Goal: Check status: Check status

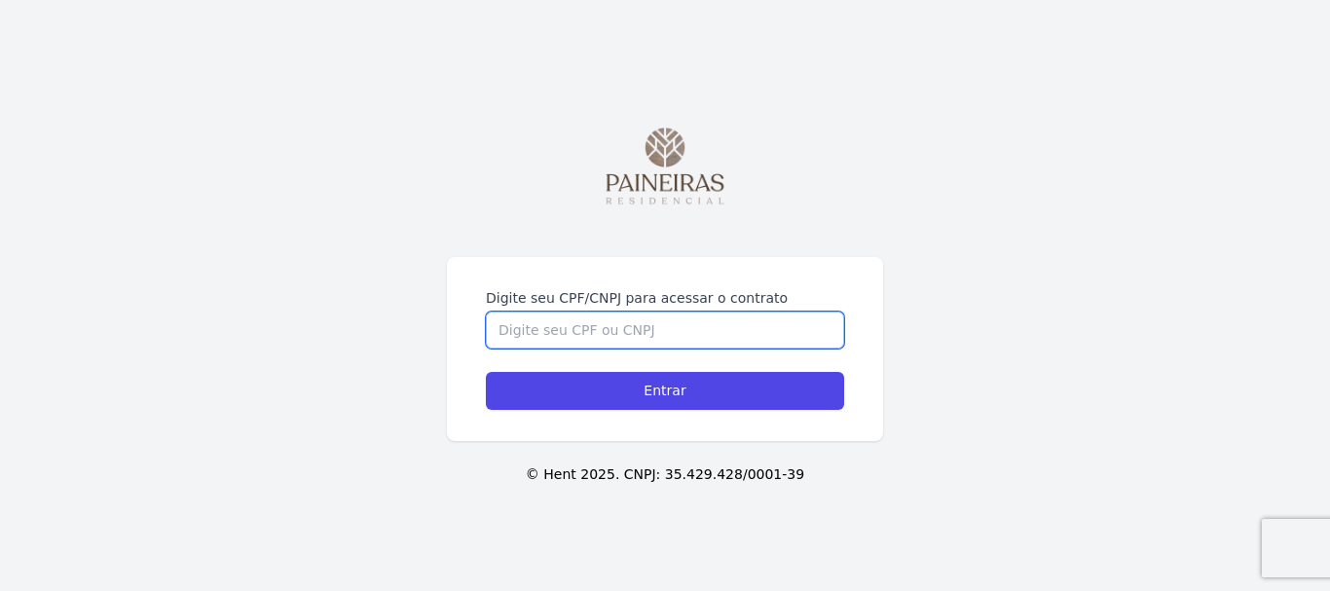
click at [677, 326] on input "Digite seu CPF/CNPJ para acessar o contrato" at bounding box center [665, 330] width 358 height 37
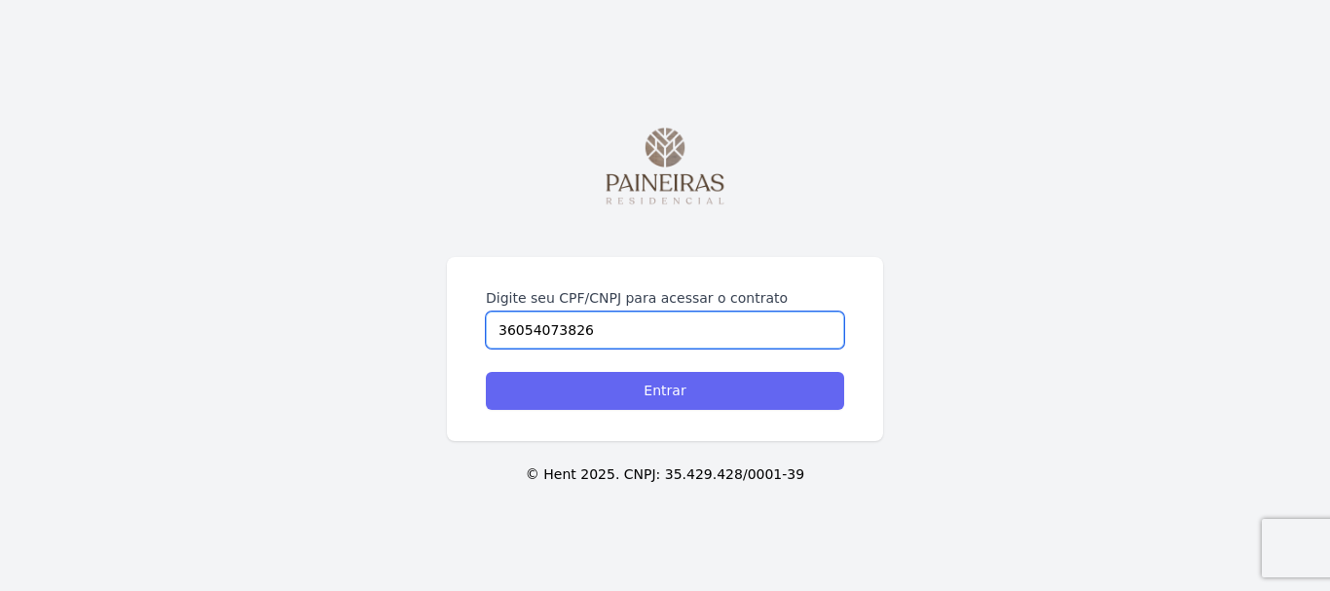
type input "36054073826"
click at [718, 396] on input "Entrar" at bounding box center [665, 391] width 358 height 38
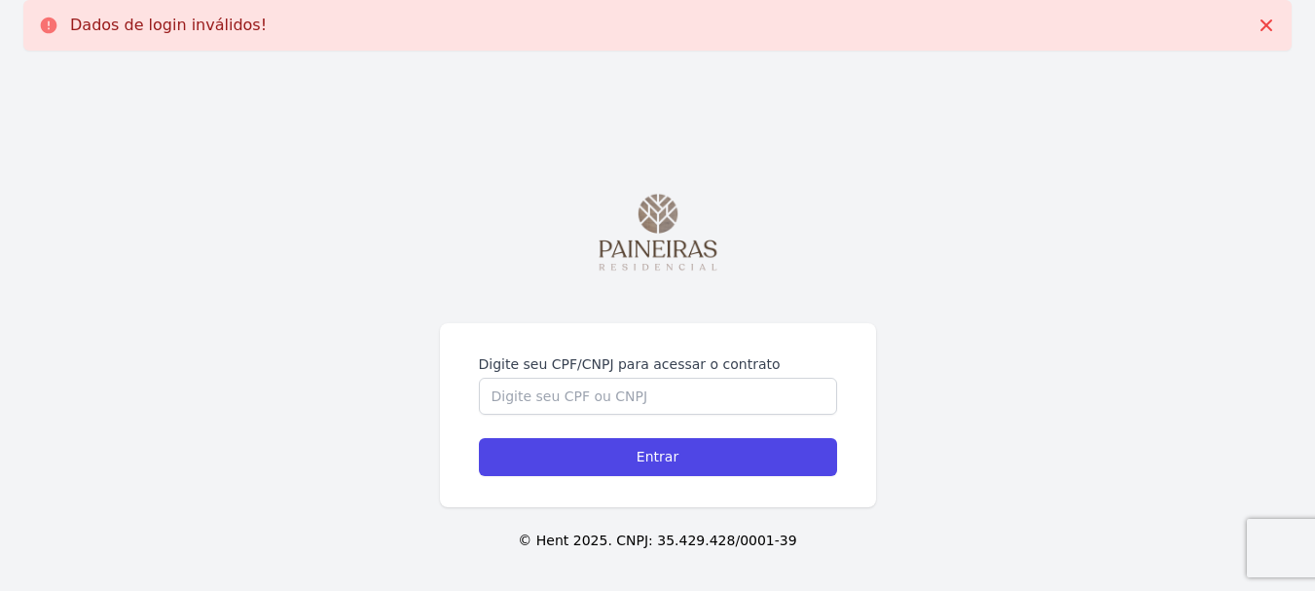
scroll to position [66, 0]
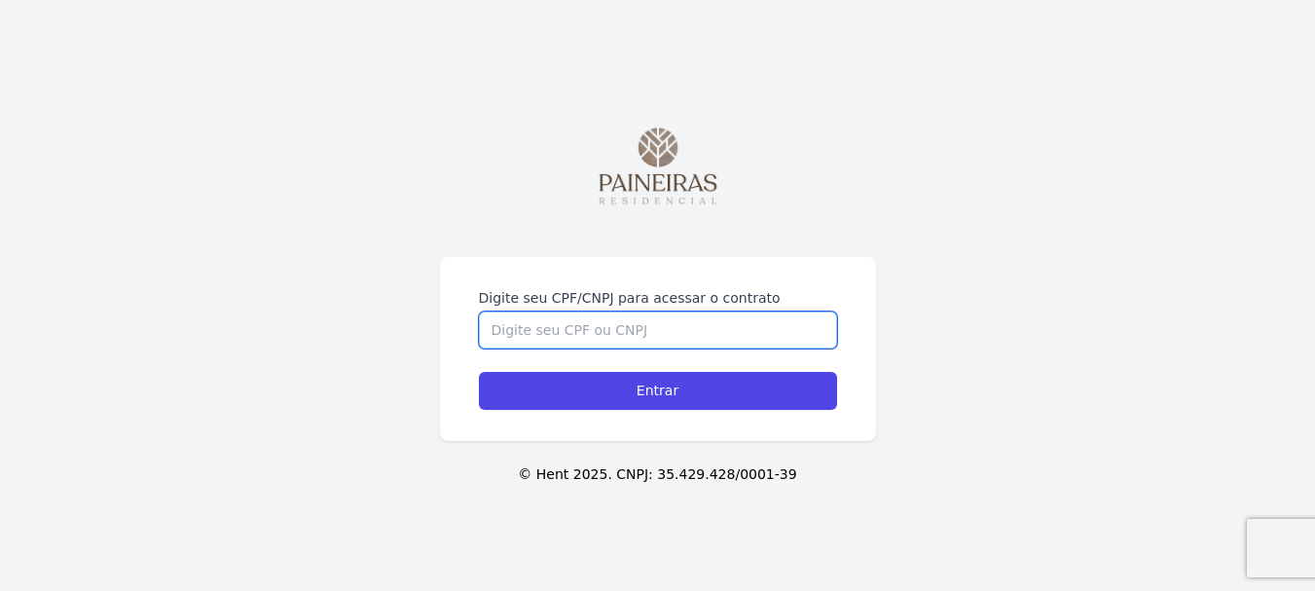
click at [522, 316] on input "Digite seu CPF/CNPJ para acessar o contrato" at bounding box center [658, 330] width 358 height 37
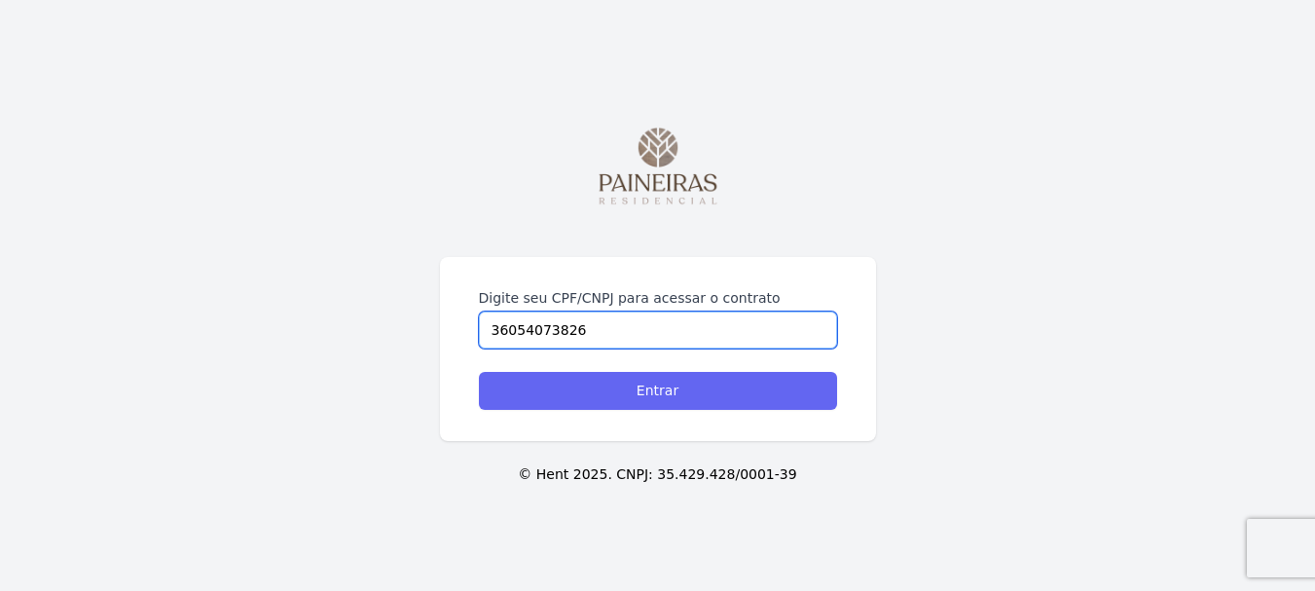
type input "36054073826"
click at [646, 391] on input "Entrar" at bounding box center [658, 391] width 358 height 38
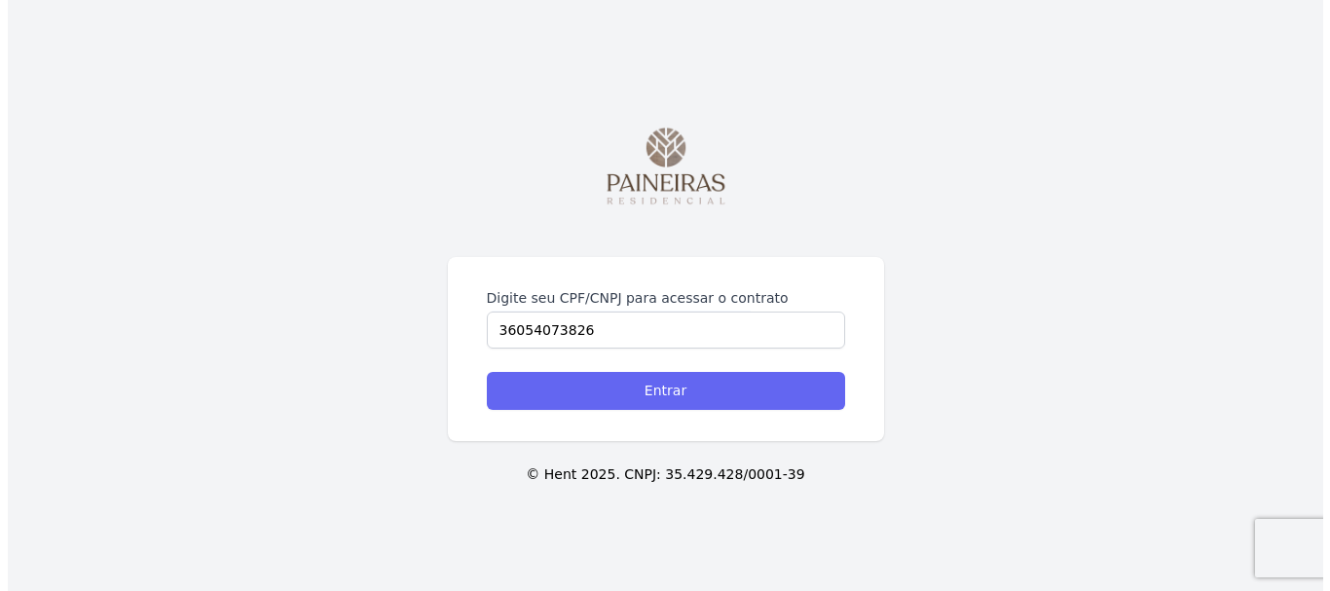
scroll to position [0, 0]
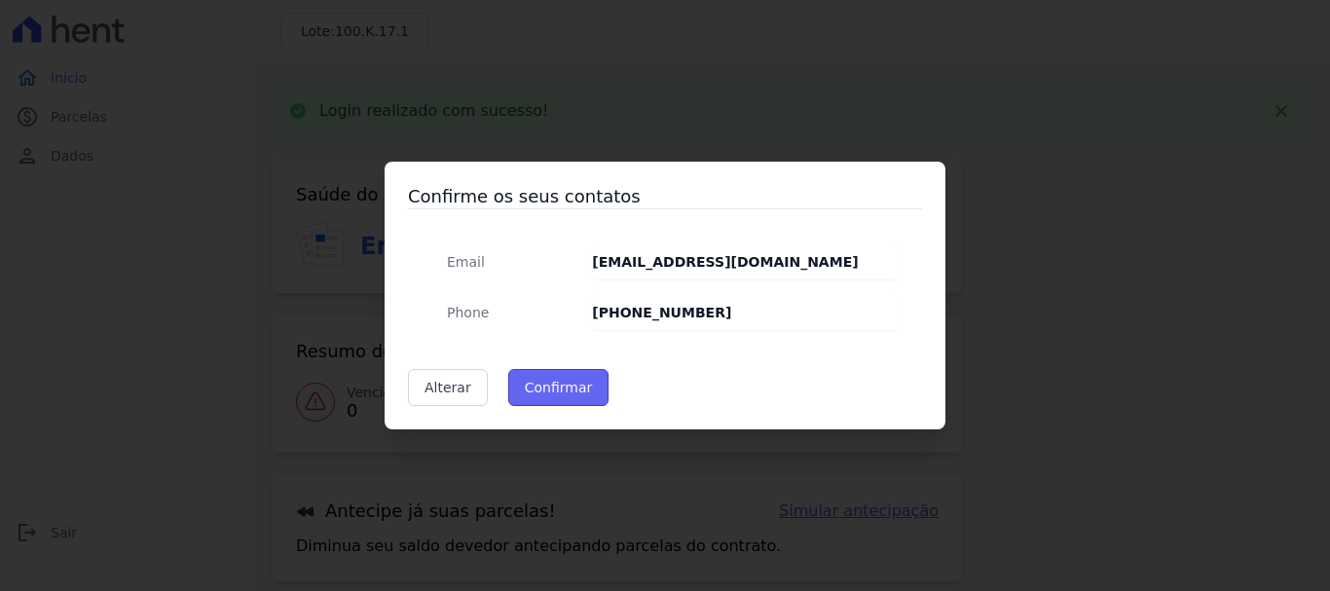
click at [565, 387] on button "Confirmar" at bounding box center [558, 387] width 101 height 37
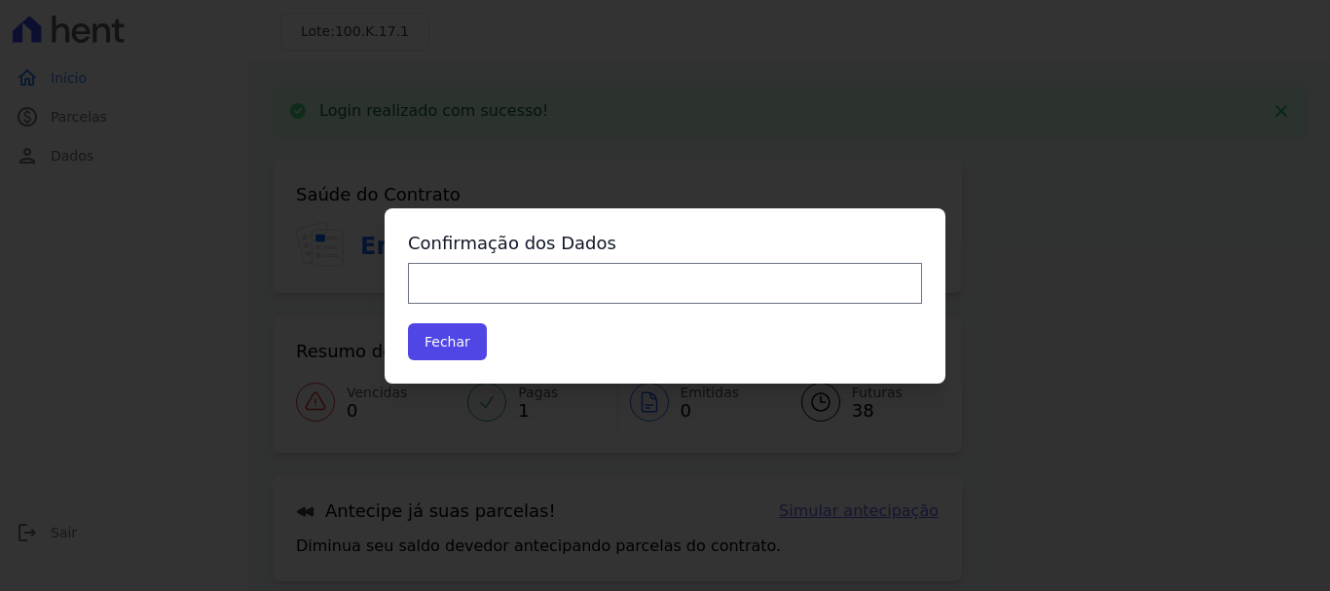
type input "Contatos confirmados com sucesso."
click at [450, 343] on button "Fechar" at bounding box center [447, 341] width 79 height 37
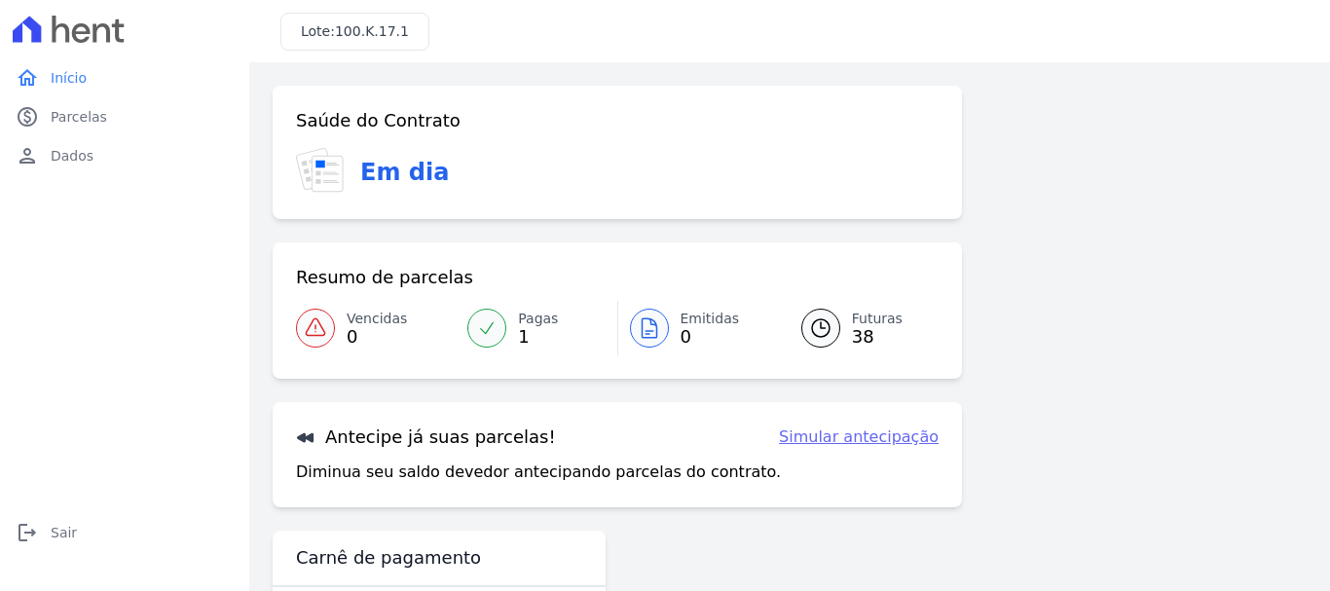
scroll to position [78, 0]
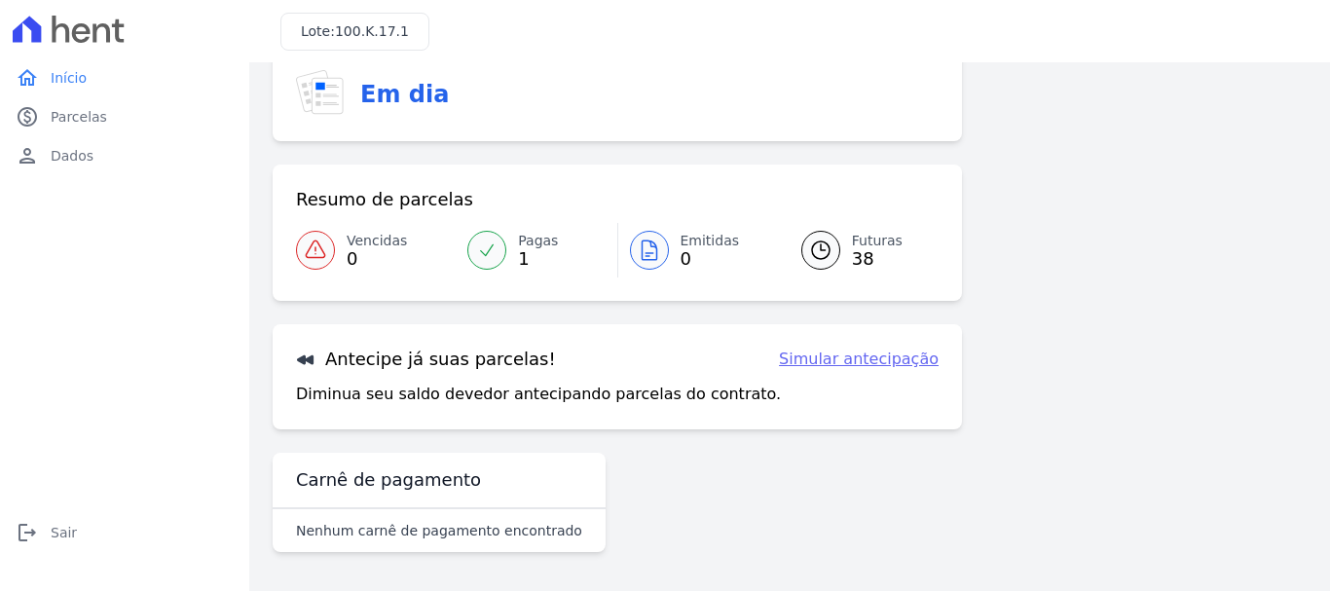
click at [883, 361] on link "Simular antecipação" at bounding box center [859, 359] width 160 height 23
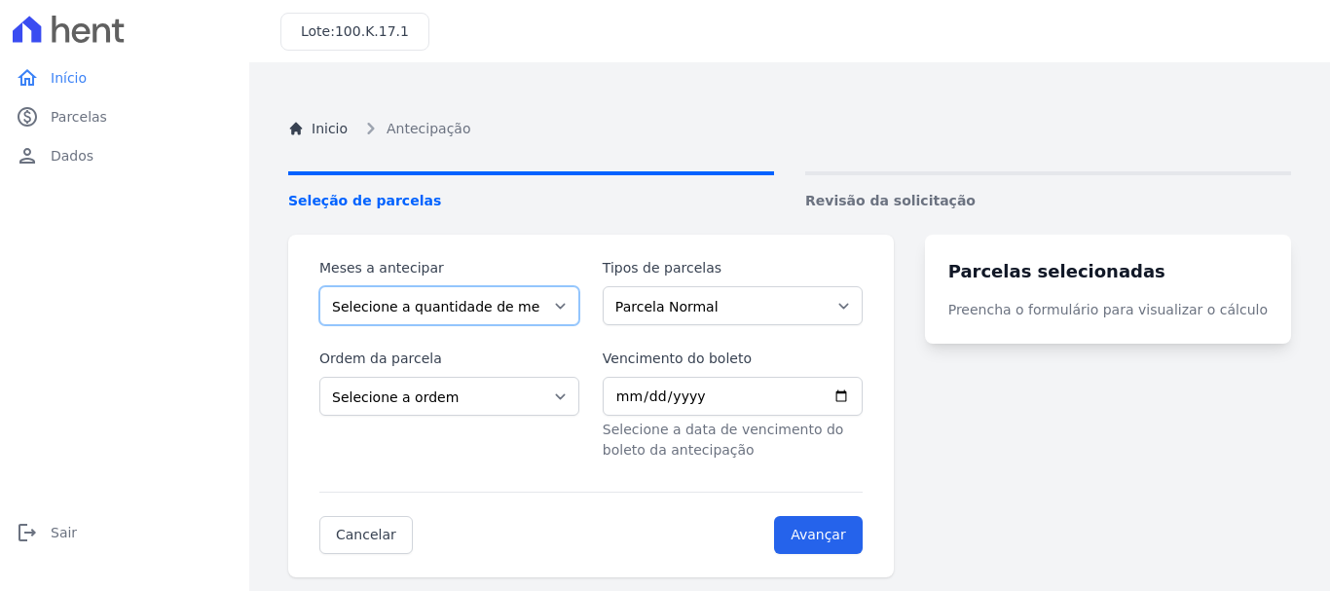
click at [541, 308] on select "Selecione a quantidade de meses a antecipar 1 2 3 4 5 6 7 8 9 10 11 12 13 14 15…" at bounding box center [449, 305] width 260 height 39
click at [193, 268] on div "home Início home Início paid Parcelas paid Parcelas person Dados person Dados l…" at bounding box center [125, 316] width 234 height 517
click at [438, 306] on select "Selecione a quantidade de meses a antecipar 1 2 3 4 5 6 7 8 9 10 11 12 13 14 15…" at bounding box center [449, 305] width 260 height 39
click at [319, 286] on select "Selecione a quantidade de meses a antecipar 1 2 3 4 5 6 7 8 9 10 11 12 13 14 15…" at bounding box center [449, 305] width 260 height 39
click at [449, 306] on select "Selecione a quantidade de meses a antecipar 1 2 3 4 5 6 7 8 9 10 11 12 13 14 15…" at bounding box center [449, 305] width 260 height 39
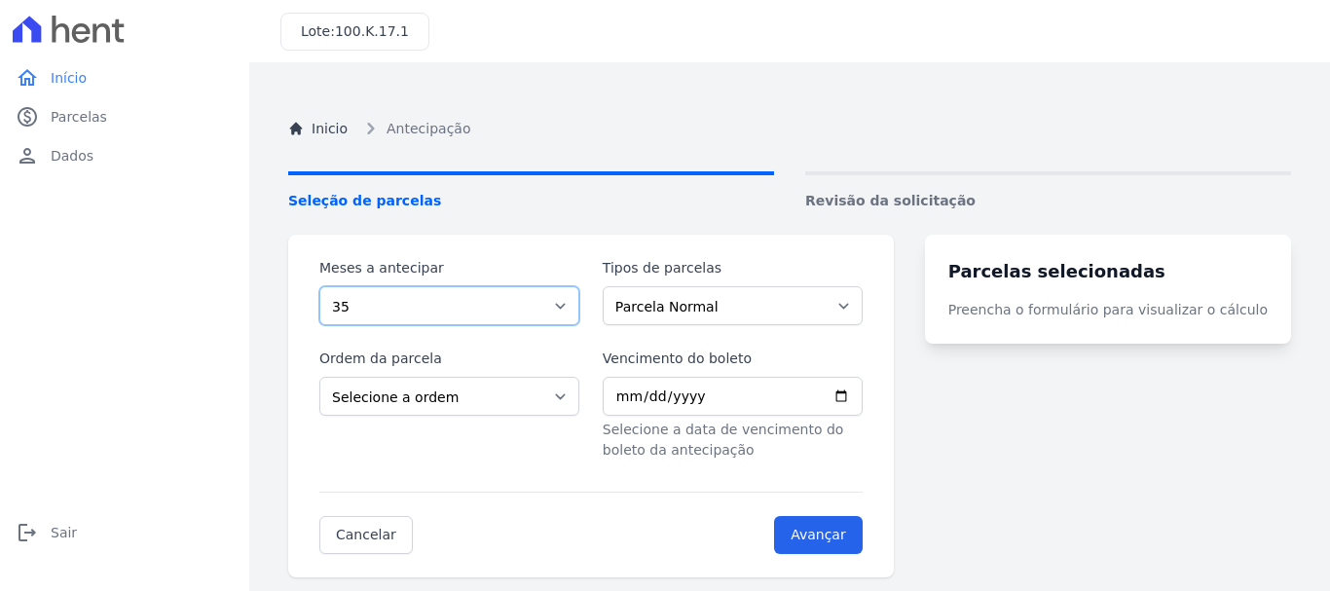
select select "4"
click at [319, 286] on select "Selecione a quantidade de meses a antecipar 1 2 3 4 5 6 7 8 9 10 11 12 13 14 15…" at bounding box center [449, 305] width 260 height 39
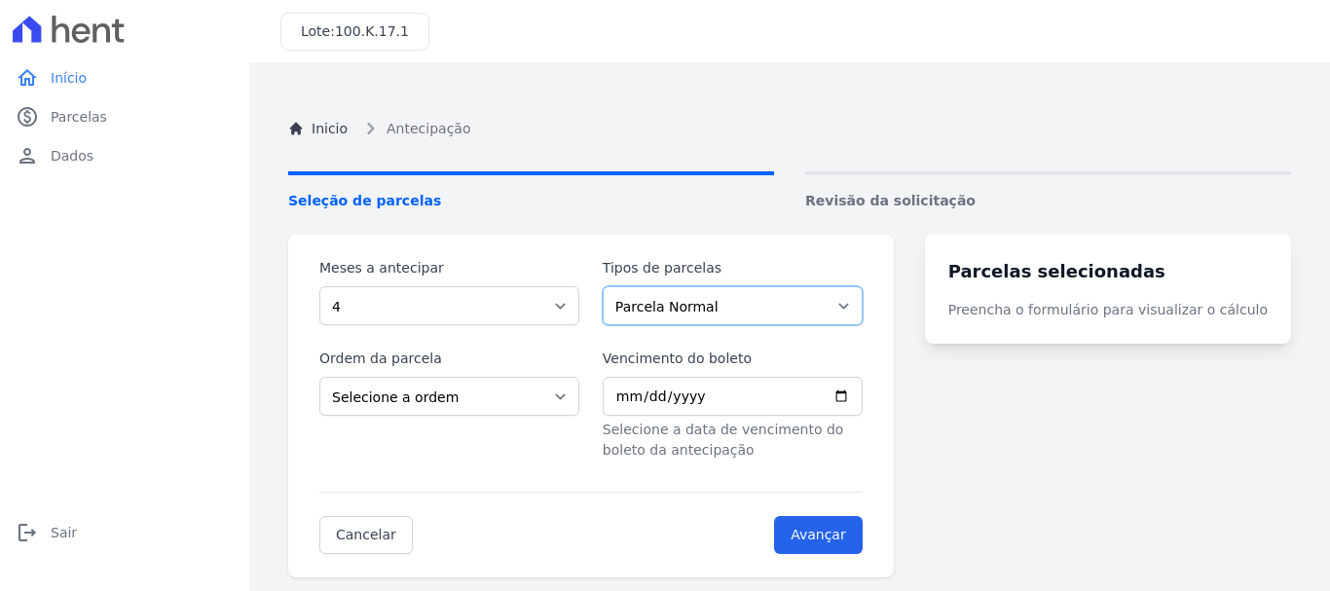
click at [685, 309] on select "Parcela Normal Intercalada" at bounding box center [733, 305] width 260 height 39
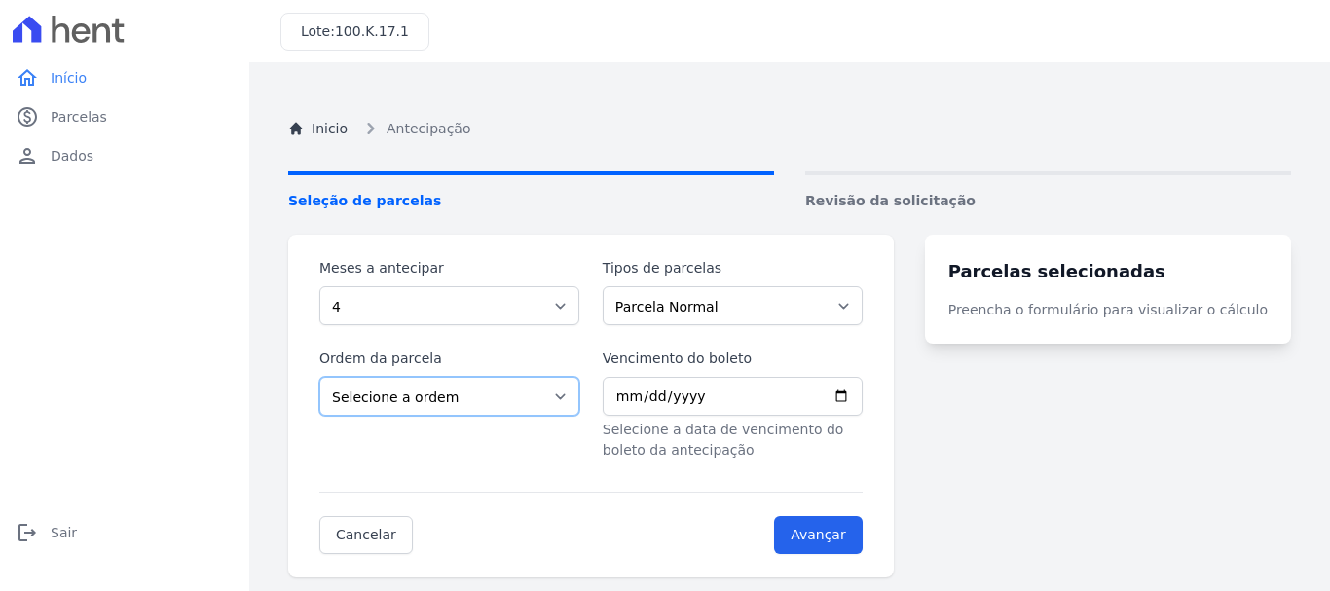
click at [497, 385] on select "Selecione a ordem Últimas parcelas Primeiras parcelas" at bounding box center [449, 396] width 260 height 39
select select "ending"
click at [319, 377] on select "Selecione a ordem Últimas parcelas Primeiras parcelas" at bounding box center [449, 396] width 260 height 39
click at [447, 402] on select "Selecione a ordem Últimas parcelas Primeiras parcelas" at bounding box center [449, 396] width 260 height 39
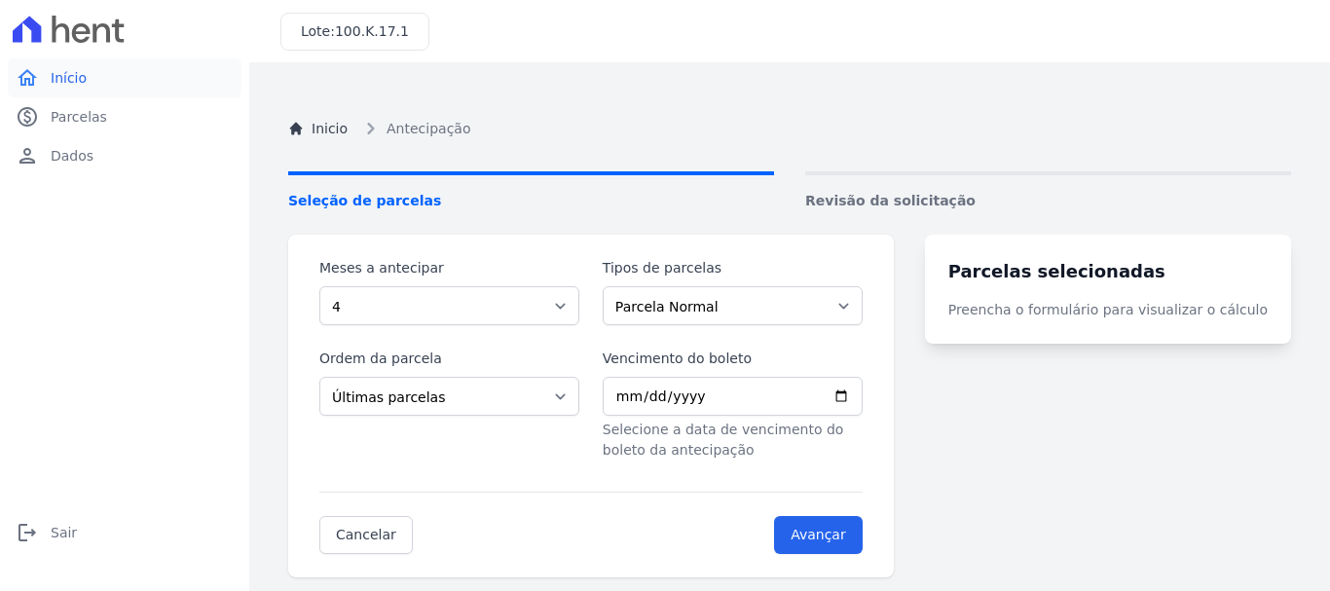
click at [57, 83] on span "Início" at bounding box center [69, 77] width 36 height 19
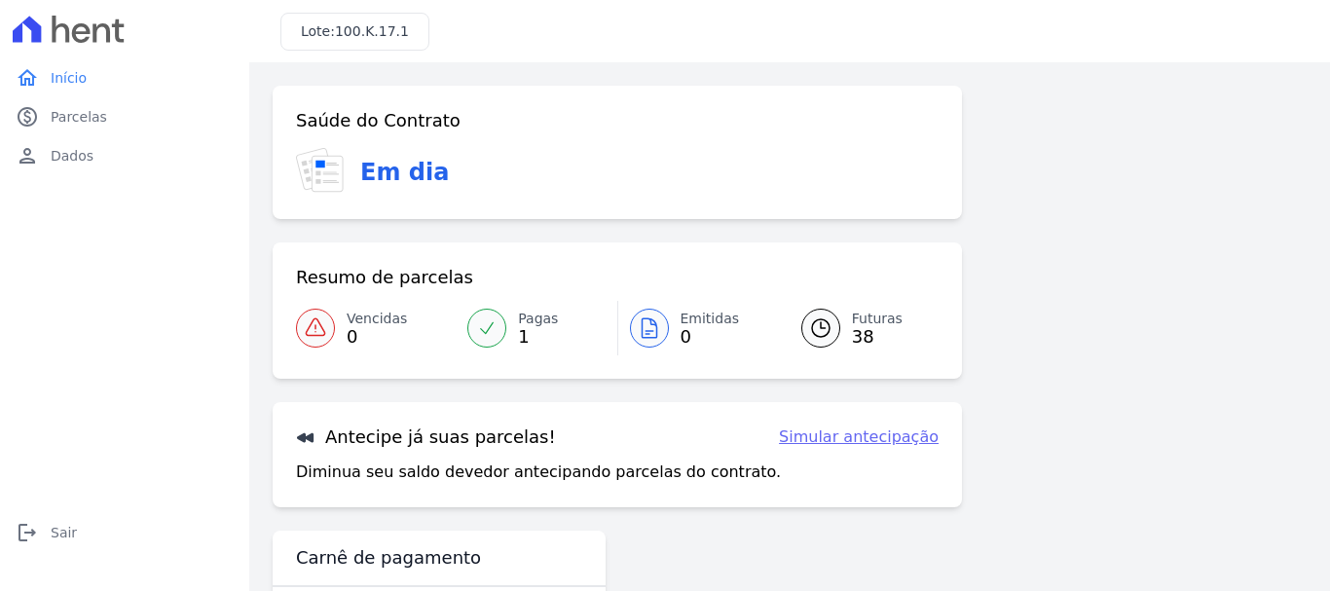
click at [484, 323] on icon at bounding box center [486, 327] width 19 height 19
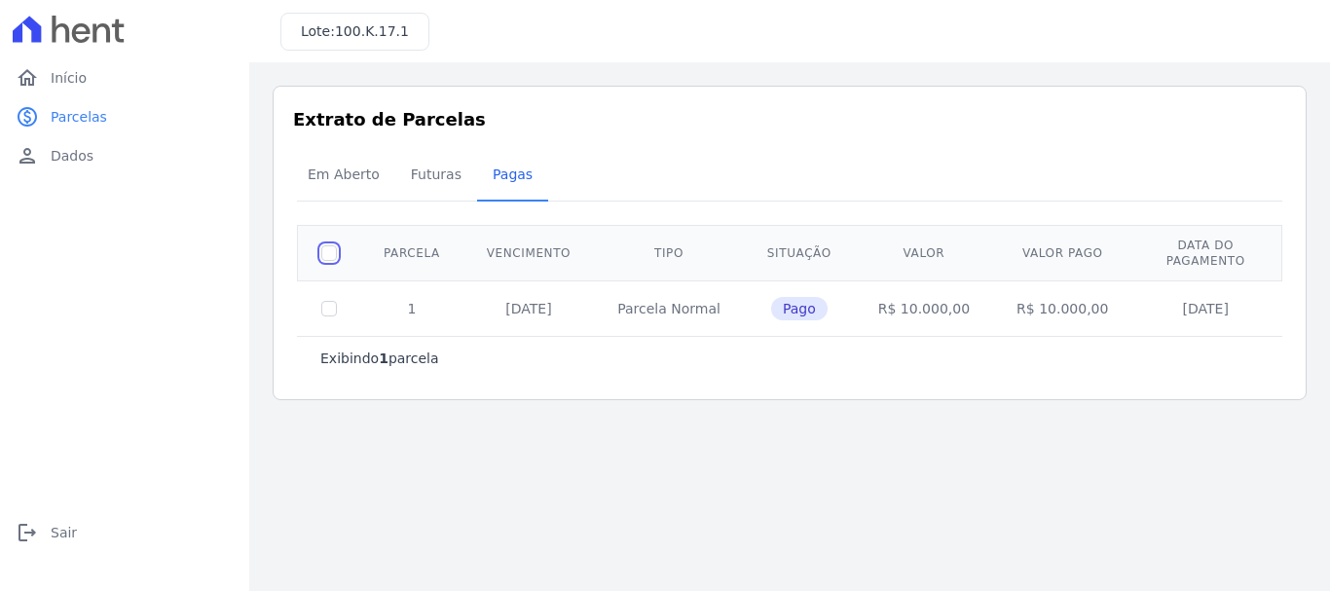
click at [327, 247] on input "checkbox" at bounding box center [329, 253] width 16 height 16
click at [326, 248] on input "checkbox" at bounding box center [329, 253] width 16 height 16
checkbox input "false"
click at [442, 186] on span "Futuras" at bounding box center [436, 174] width 74 height 39
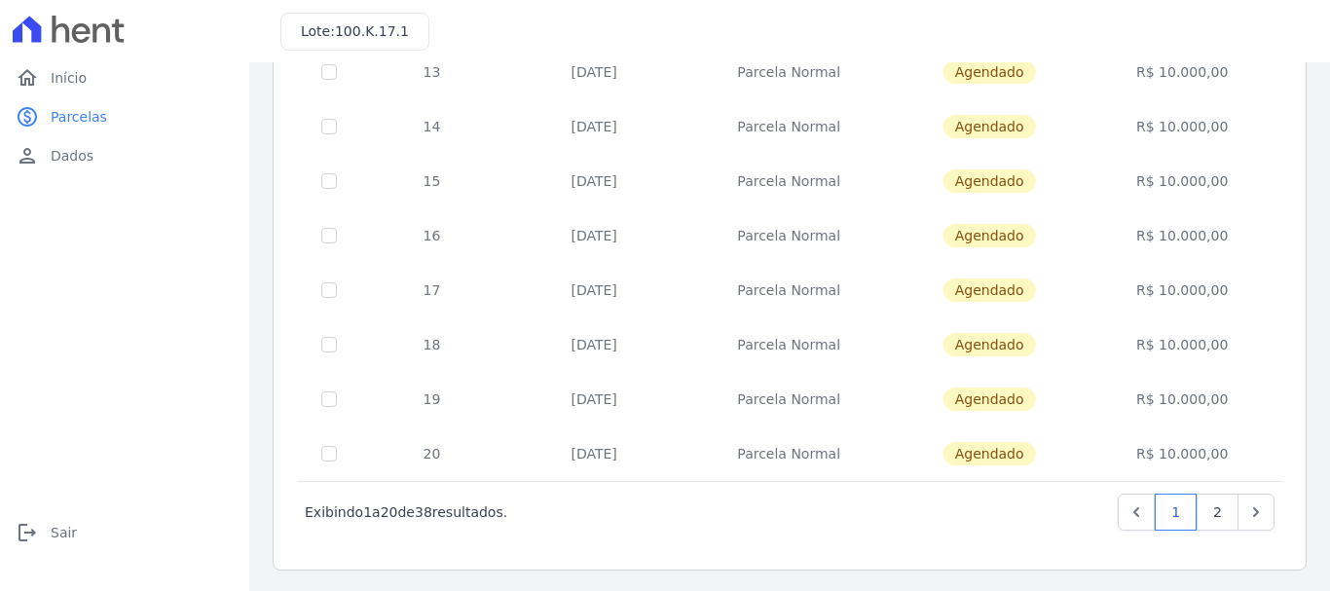
scroll to position [878, 0]
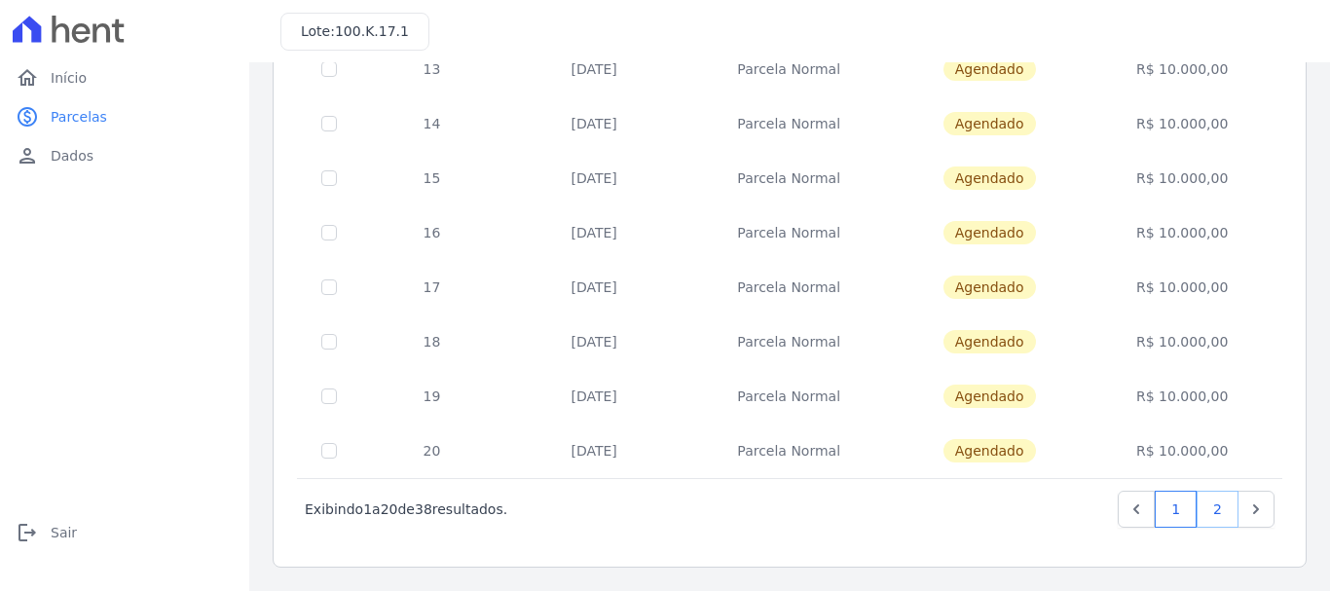
click at [1208, 504] on link "2" at bounding box center [1218, 509] width 42 height 37
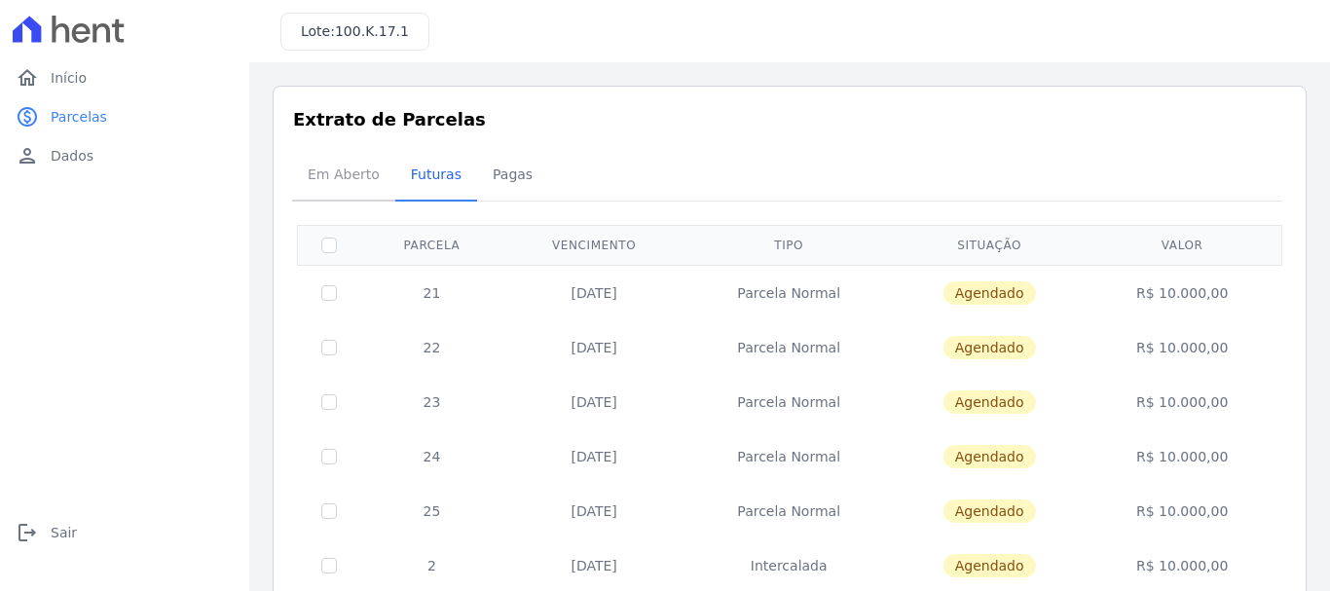
click at [337, 170] on span "Em Aberto" at bounding box center [343, 174] width 95 height 39
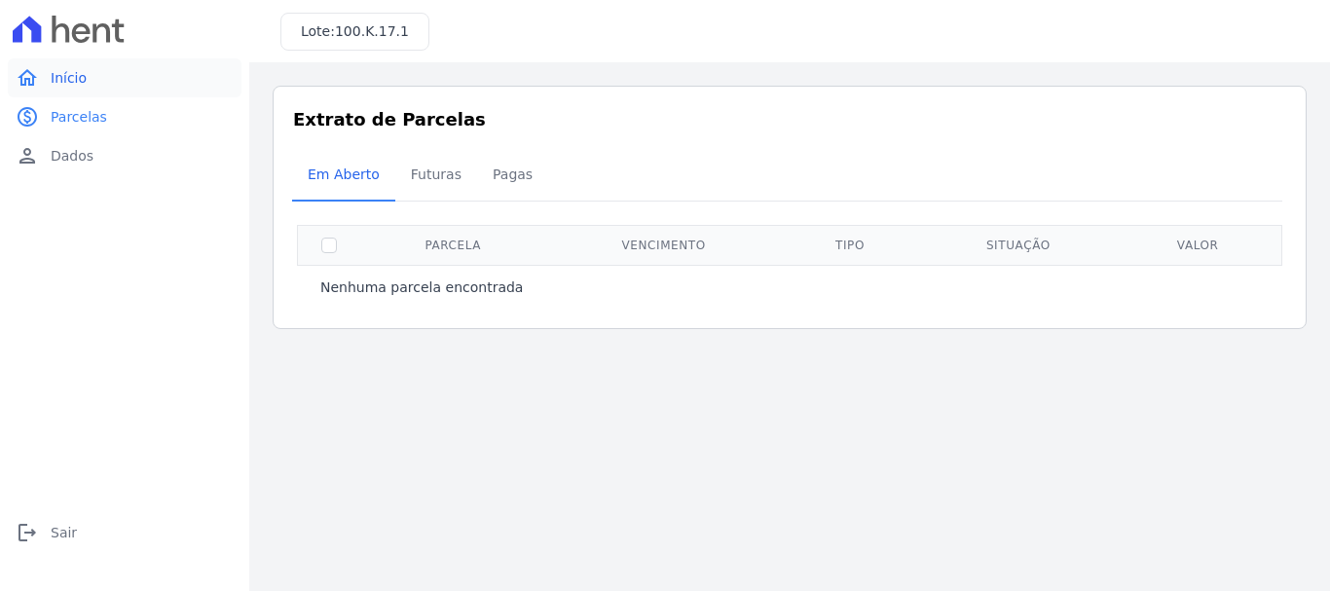
click at [82, 87] on span "Início" at bounding box center [69, 77] width 36 height 19
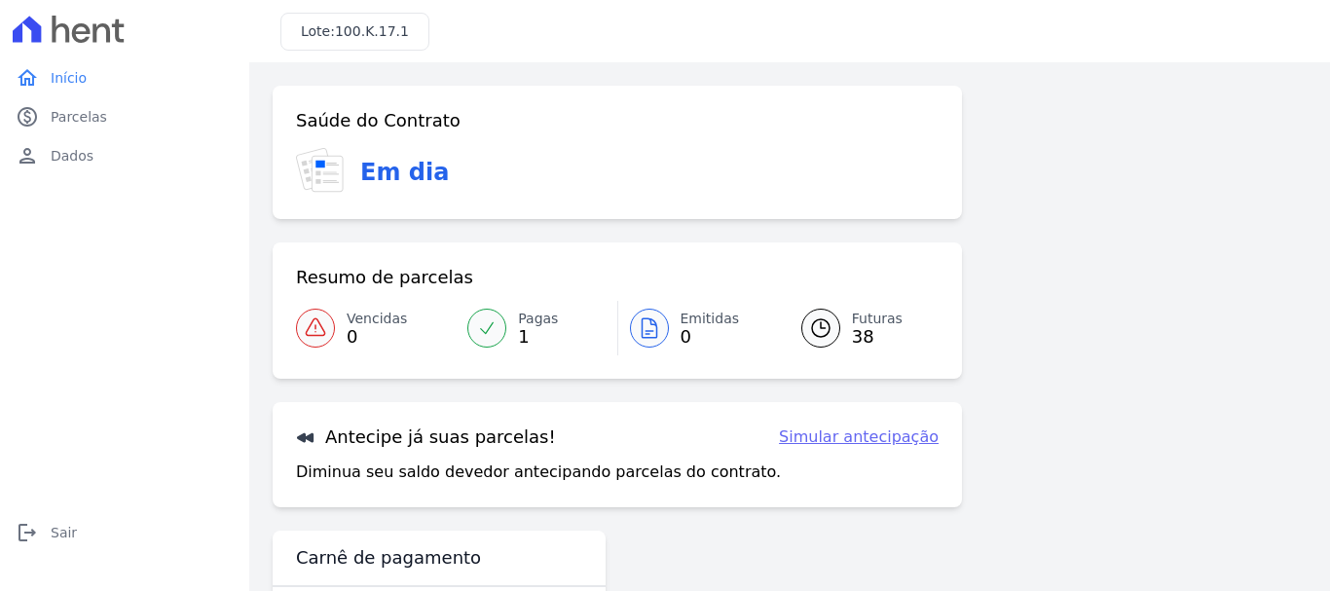
click at [812, 327] on icon at bounding box center [821, 328] width 18 height 18
